Goal: Communication & Community: Answer question/provide support

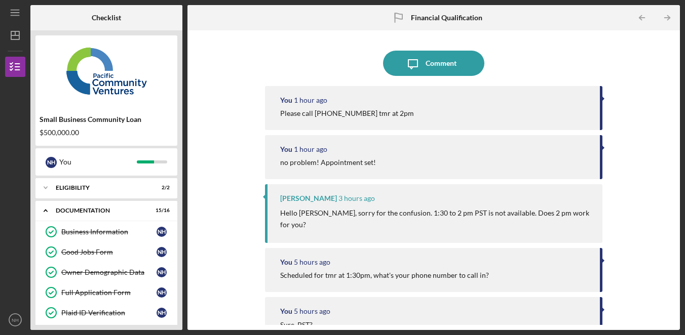
scroll to position [259, 0]
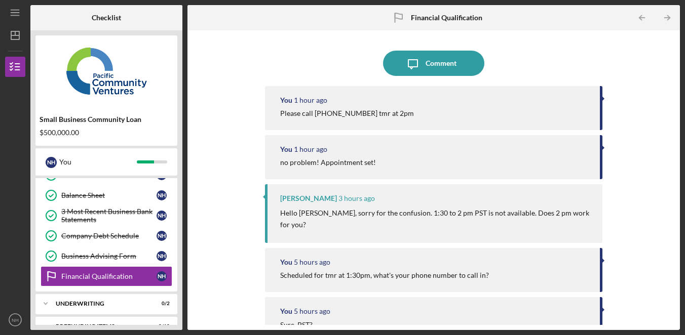
click at [628, 92] on div "Icon/Message Comment You 1 hour ago Please call [PHONE_NUMBER] tmr at 2pm You 1…" at bounding box center [434, 180] width 482 height 290
drag, startPoint x: 628, startPoint y: 92, endPoint x: 608, endPoint y: 106, distance: 24.5
click at [627, 93] on div "Icon/Message Comment You 1 hour ago Please call [PHONE_NUMBER] tmr at 2pm You 1…" at bounding box center [434, 180] width 482 height 290
click at [652, 66] on div "Icon/Message Comment You 1 hour ago Please call [PHONE_NUMBER] tmr at 2pm You 1…" at bounding box center [434, 180] width 482 height 290
click at [650, 298] on div "Icon/Message Comment You 1 hour ago Please call [PHONE_NUMBER] tmr at 2pm You 1…" at bounding box center [434, 180] width 482 height 290
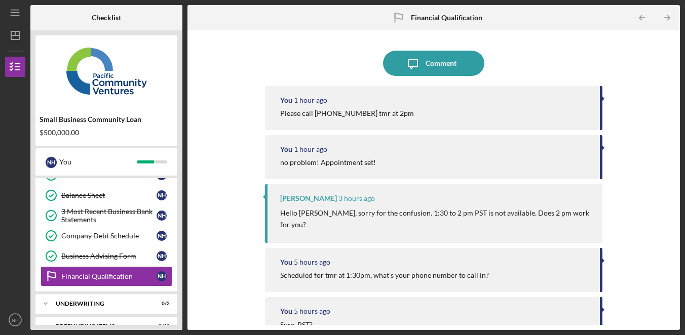
click at [599, 313] on div "You 5 hours ago Sure, PST?" at bounding box center [434, 319] width 338 height 44
click at [600, 314] on div "You 5 hours ago Sure, PST?" at bounding box center [434, 319] width 338 height 44
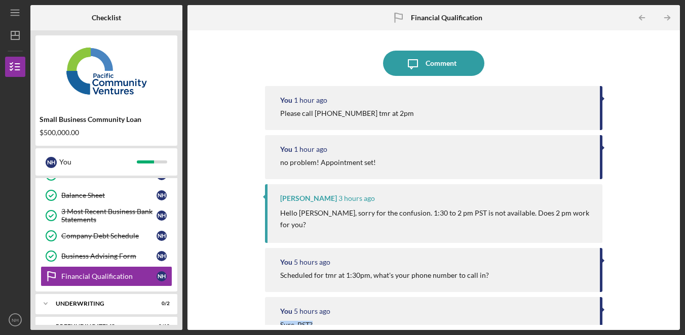
click at [600, 314] on div "You 1 hour ago Please call [PHONE_NUMBER] tmr at 2pm You 1 hour ago no problem!…" at bounding box center [434, 200] width 338 height 229
click at [677, 217] on div "Icon/Message Comment You 1 hour ago Please call [PHONE_NUMBER] tmr at 2pm You 1…" at bounding box center [434, 180] width 493 height 300
